Goal: Task Accomplishment & Management: Manage account settings

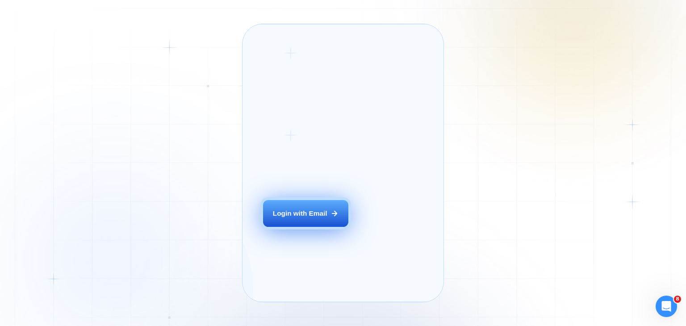
click at [296, 222] on button "Login with Email" at bounding box center [305, 213] width 85 height 27
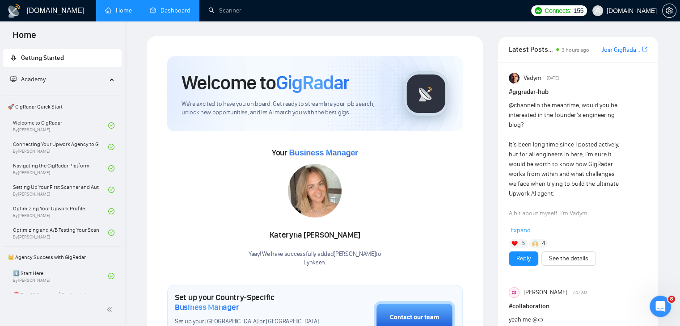
click at [168, 7] on link "Dashboard" at bounding box center [170, 11] width 41 height 8
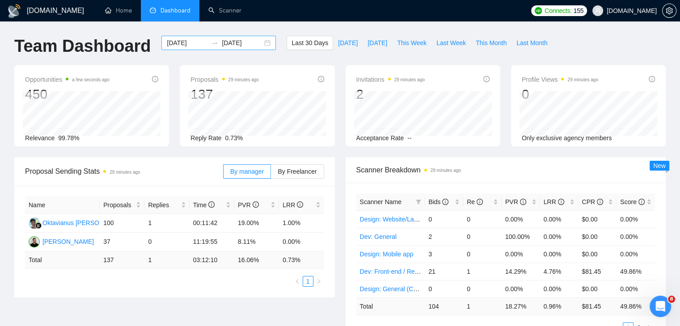
click at [259, 42] on div "[DATE] [DATE]" at bounding box center [218, 43] width 114 height 14
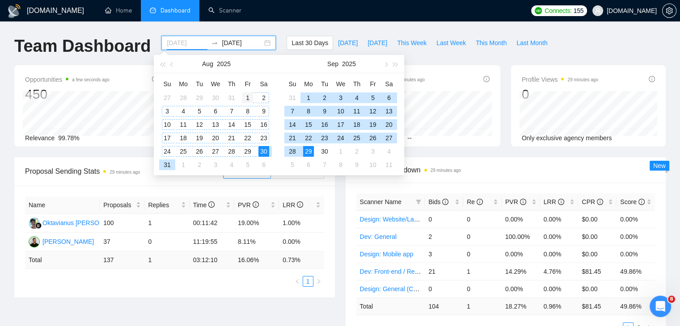
type input "[DATE]"
click at [247, 99] on div "1" at bounding box center [247, 97] width 11 height 11
